Goal: Find specific page/section: Find specific page/section

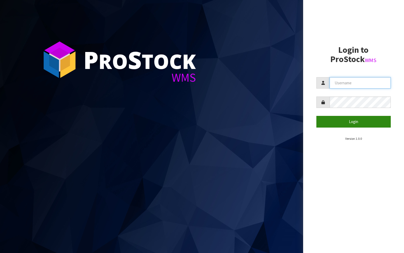
type input "aquacooler"
click at [353, 122] on button "Login" at bounding box center [353, 121] width 75 height 11
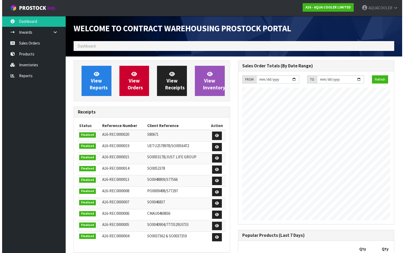
scroll to position [262, 164]
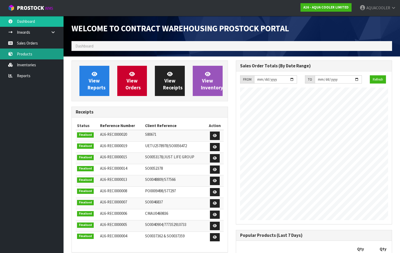
click at [25, 53] on link "Products" at bounding box center [32, 53] width 64 height 11
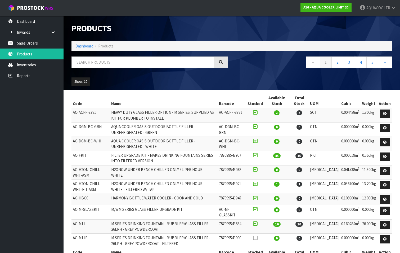
click at [98, 46] on span "Products" at bounding box center [105, 45] width 15 height 5
click at [96, 60] on input "text" at bounding box center [142, 61] width 143 height 11
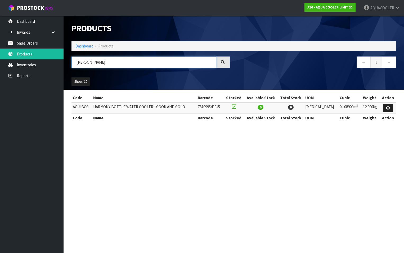
type input "[PERSON_NAME]"
